Goal: Obtain resource: Download file/media

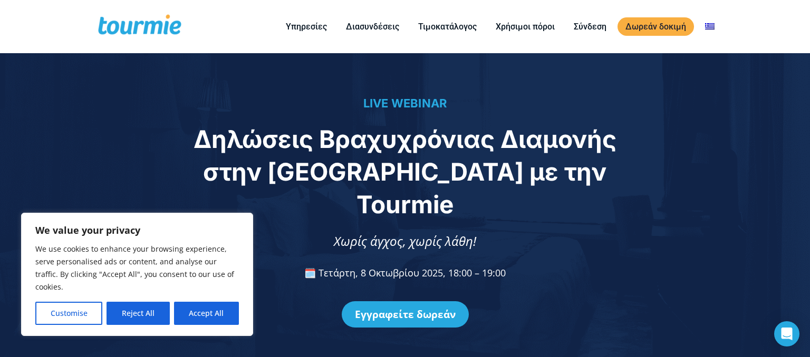
click at [292, 297] on div "Εγγραφείτε δωρεάν" at bounding box center [405, 315] width 788 height 58
click at [306, 286] on div "Εγγραφείτε δωρεάν" at bounding box center [405, 315] width 788 height 58
click at [210, 313] on button "Accept All" at bounding box center [206, 313] width 65 height 23
checkbox input "true"
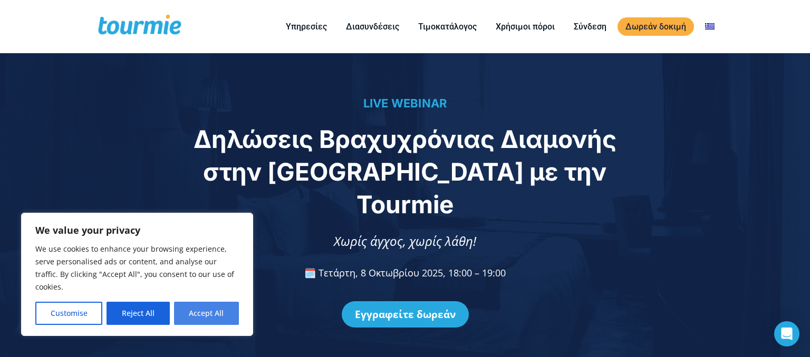
checkbox input "true"
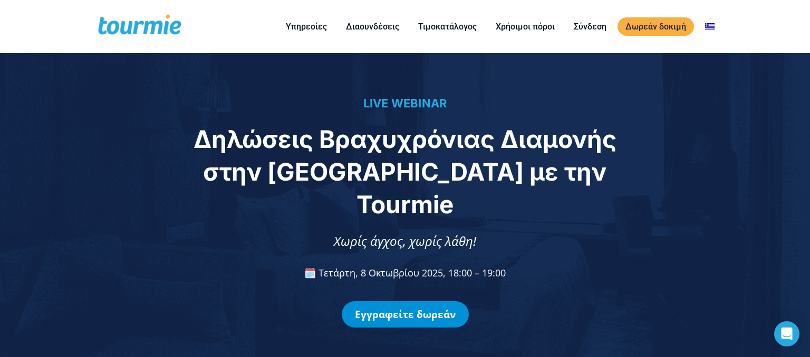
click at [404, 302] on link "Εγγραφείτε δωρεάν" at bounding box center [405, 315] width 127 height 26
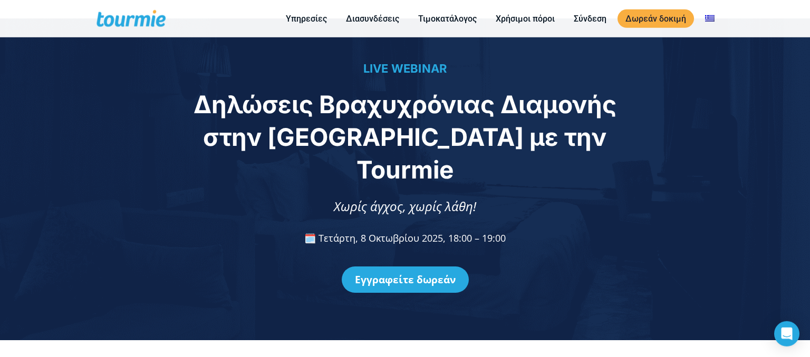
scroll to position [26, 0]
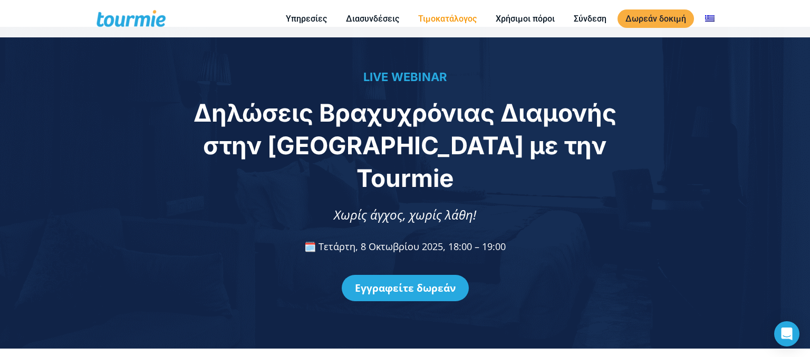
click at [437, 13] on link "Τιμοκατάλογος" at bounding box center [447, 18] width 74 height 13
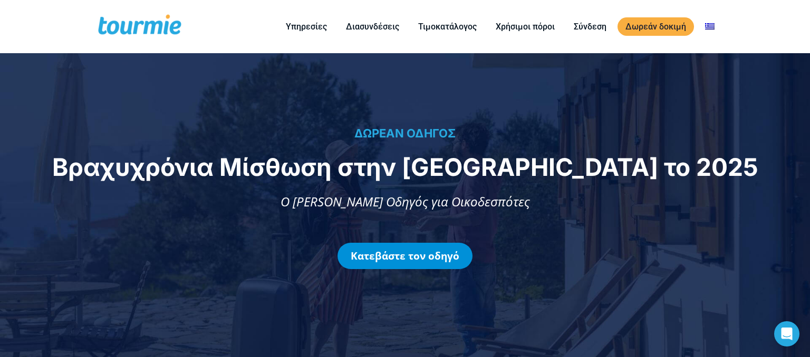
click at [423, 252] on link "Κατεβάστε τον οδηγό" at bounding box center [404, 256] width 135 height 26
checkbox input "true"
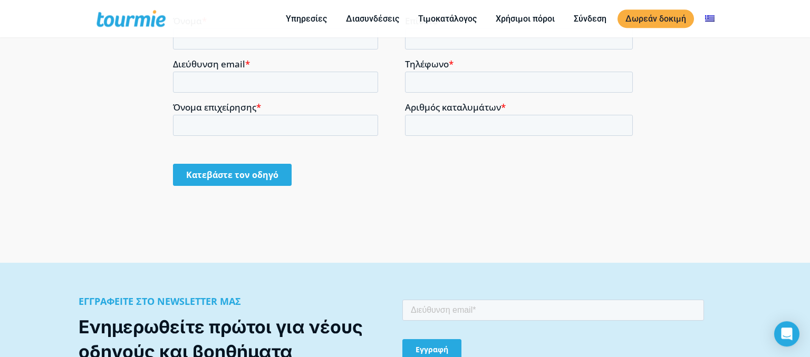
scroll to position [909, 0]
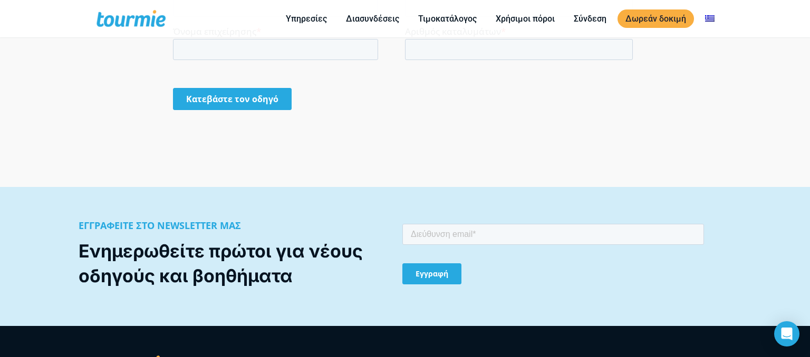
click at [248, 95] on input "Κατεβάστε τον οδηγό" at bounding box center [232, 99] width 119 height 22
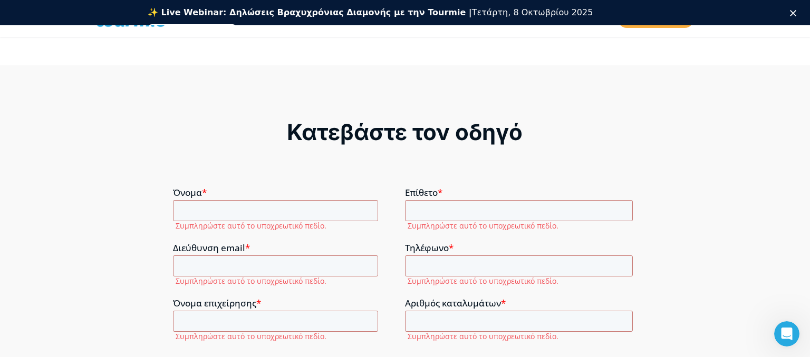
scroll to position [0, 0]
click at [196, 208] on input "Όνομα *" at bounding box center [275, 210] width 205 height 21
type input "ΑΓΓΕΛΟΣ"
click at [440, 207] on input "Επίθετο *" at bounding box center [519, 210] width 228 height 21
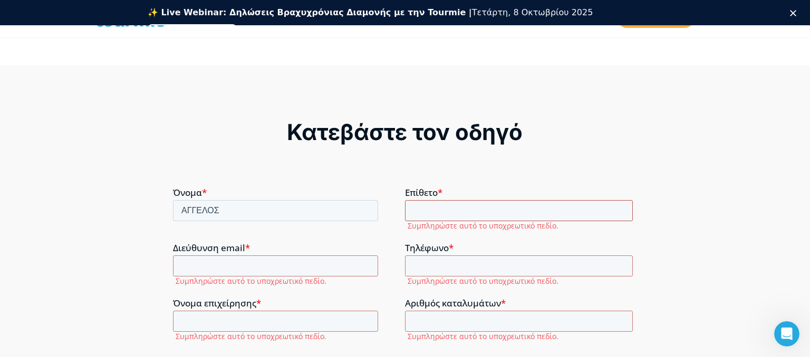
click at [440, 207] on input "Επίθετο *" at bounding box center [519, 210] width 228 height 21
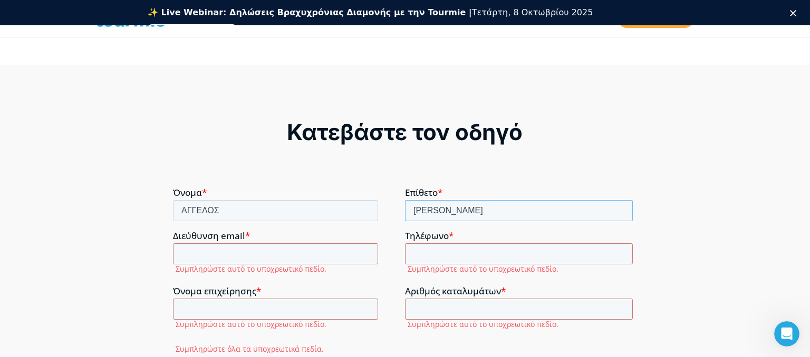
type input "ΑΣΗΜΑΚΟΠΟΥΛΟΣ"
click at [205, 251] on input "Διεύθυνση email *" at bounding box center [275, 253] width 205 height 21
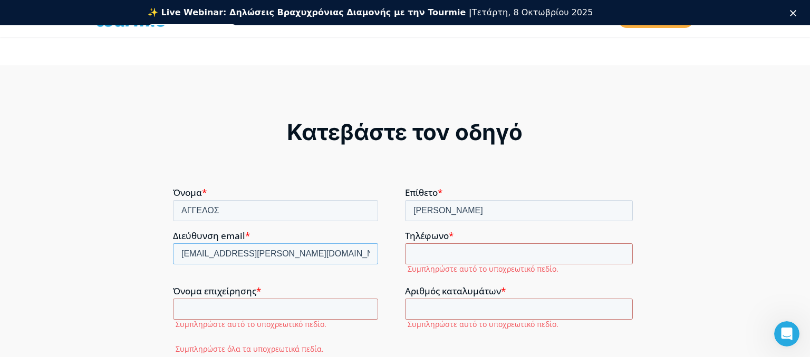
type input "aggelos.asimakopoulos@gmail.com"
click at [439, 254] on input "Τηλέφωνο *" at bounding box center [519, 253] width 228 height 21
click at [438, 250] on input "Τηλέφωνο *" at bounding box center [519, 253] width 228 height 21
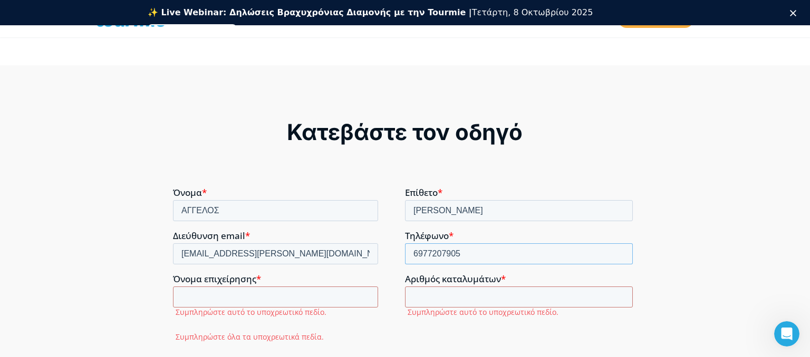
type input "6977207905"
click at [226, 296] on input "Όνομα επιχείρησης *" at bounding box center [275, 296] width 205 height 21
type input "ASHMAKOPOULOU SOFIA"
click at [458, 293] on input "Αριθμός καταλυμάτων *" at bounding box center [519, 296] width 228 height 21
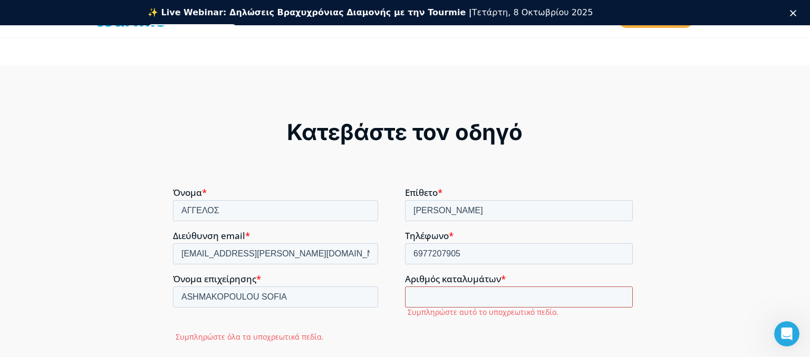
click at [458, 293] on input "Αριθμός καταλυμάτων *" at bounding box center [519, 296] width 228 height 21
click at [429, 297] on input "Αριθμός καταλυμάτων *" at bounding box center [519, 296] width 228 height 21
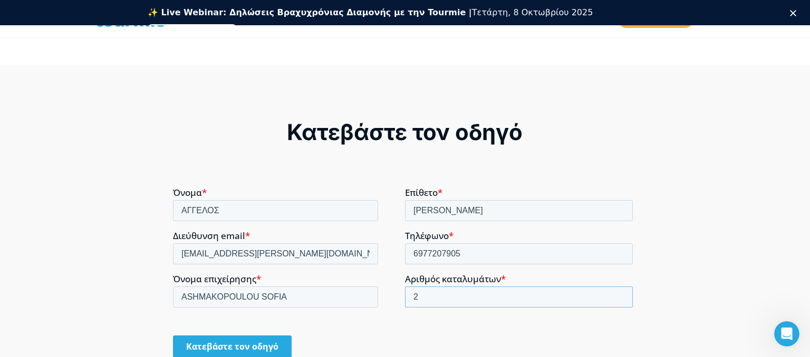
click at [623, 294] on input "2" at bounding box center [519, 296] width 228 height 21
type input "1"
click at [621, 299] on input "1" at bounding box center [519, 296] width 228 height 21
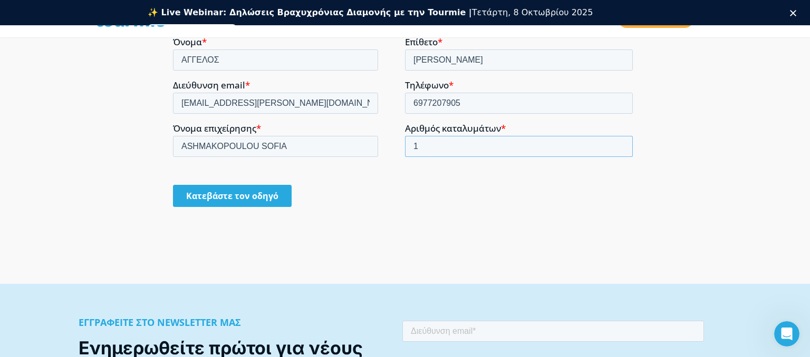
scroll to position [854, 0]
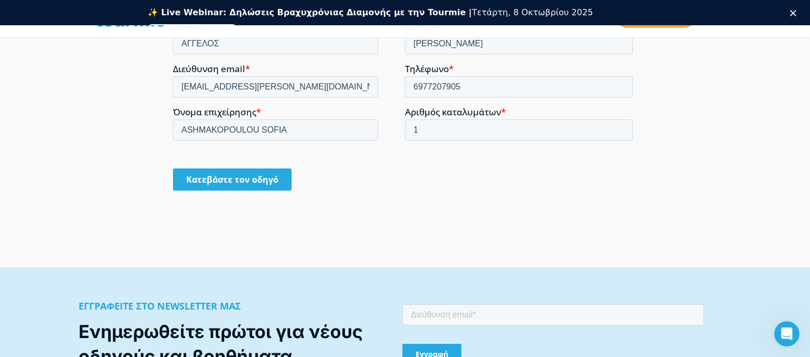
click at [218, 177] on input "Κατεβάστε τον οδηγό" at bounding box center [232, 179] width 119 height 22
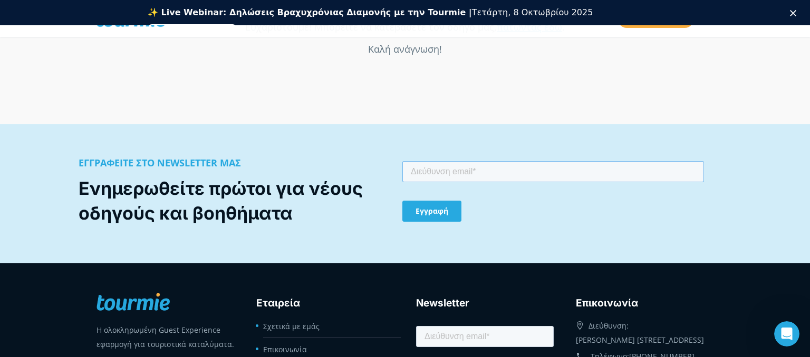
click at [437, 168] on input "email" at bounding box center [553, 171] width 302 height 21
type input "aggelos.asimakopoulos@gmail.com"
click at [435, 215] on input "Εγγραφή" at bounding box center [431, 211] width 59 height 21
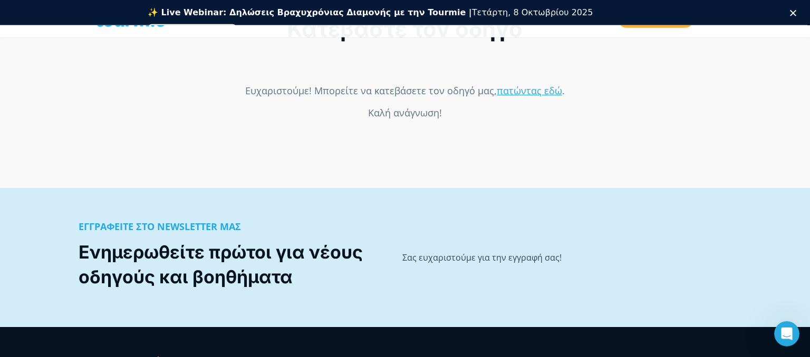
scroll to position [742, 0]
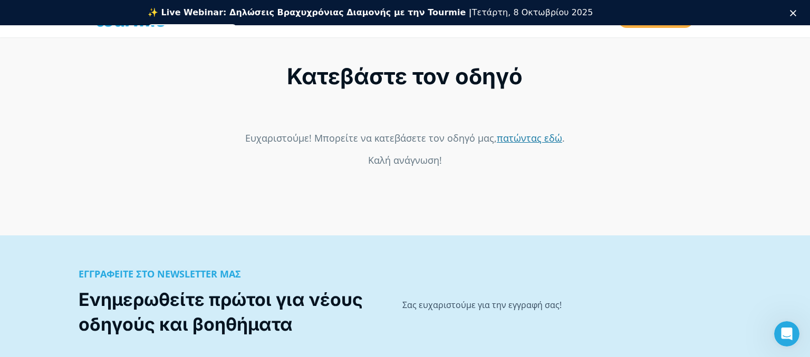
click at [546, 144] on link "πατώντας εδώ" at bounding box center [529, 137] width 65 height 13
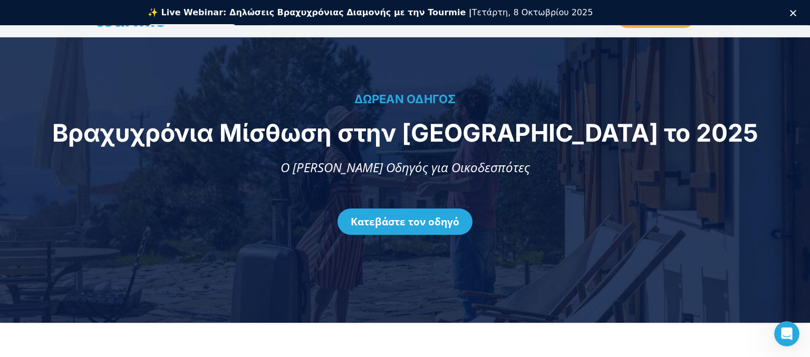
scroll to position [0, 0]
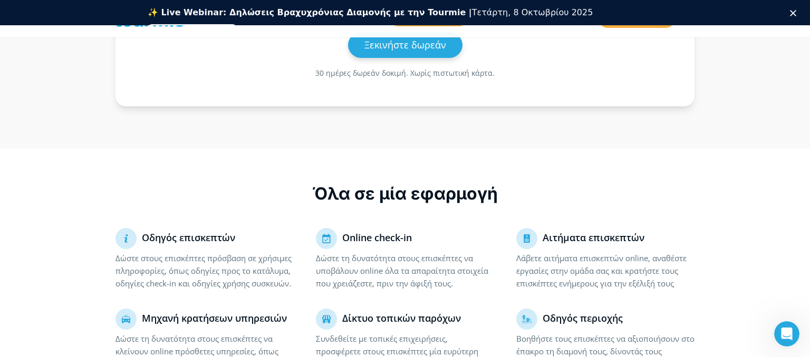
scroll to position [445, 0]
